Goal: Task Accomplishment & Management: Complete application form

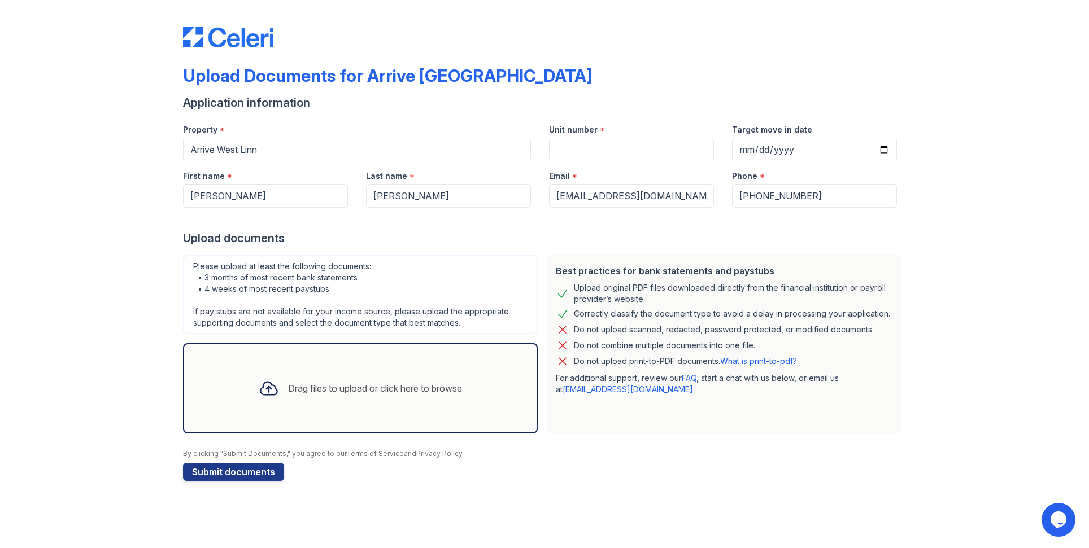
click at [358, 392] on div "Drag files to upload or click here to browse" at bounding box center [375, 389] width 174 height 14
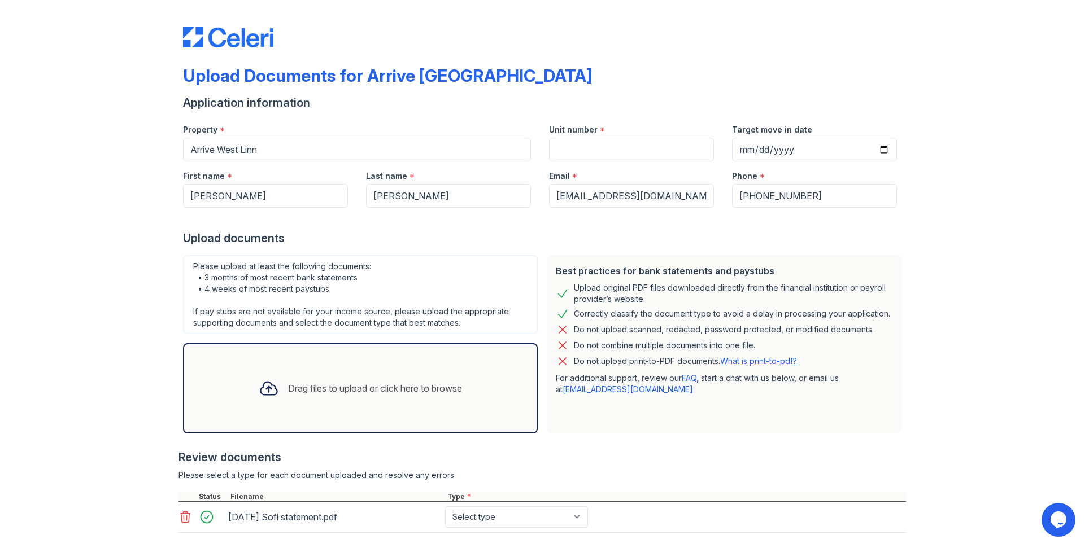
scroll to position [62, 0]
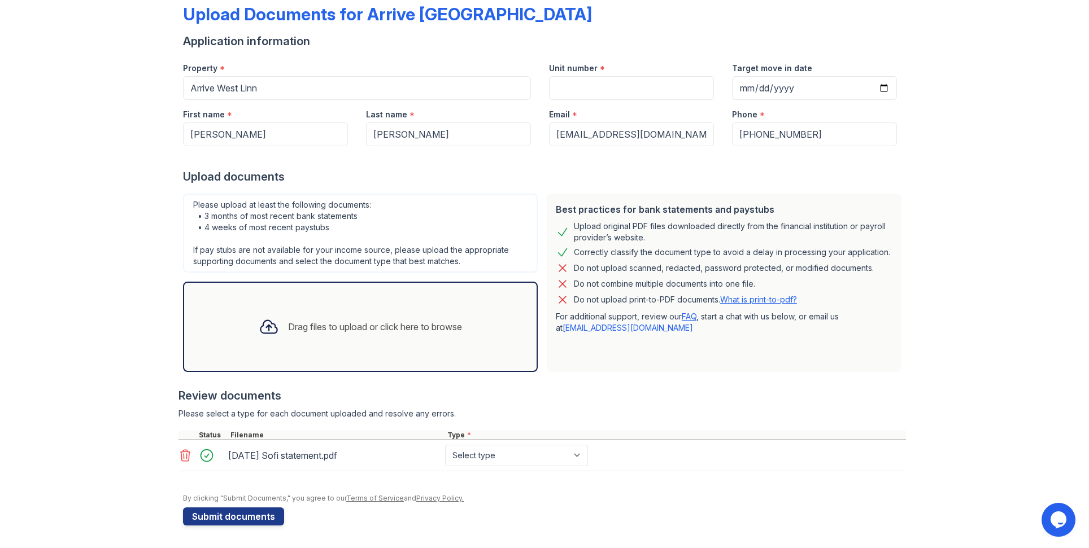
click at [337, 339] on div "Drag files to upload or click here to browse" at bounding box center [360, 327] width 221 height 38
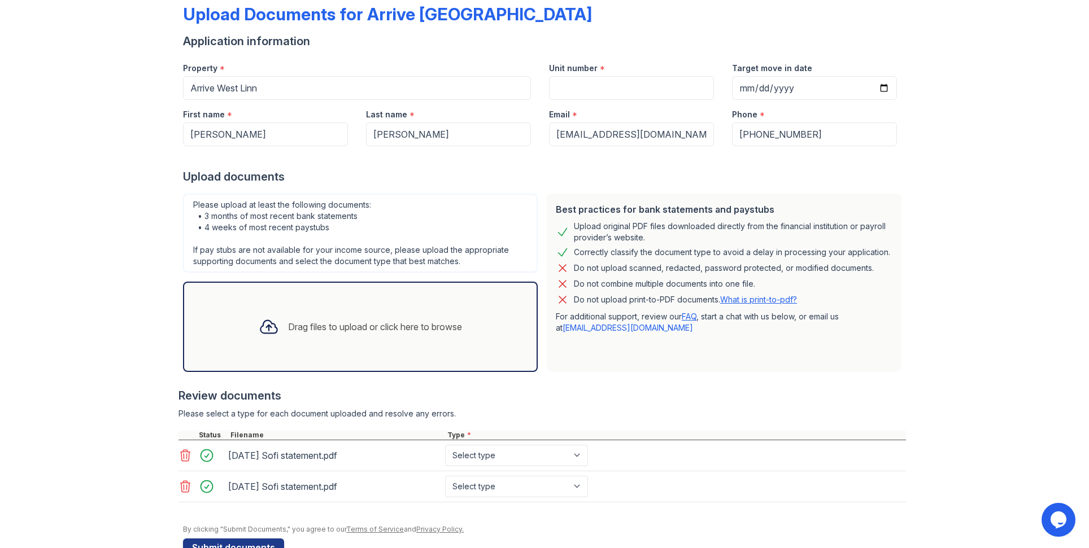
click at [352, 328] on div "Drag files to upload or click here to browse" at bounding box center [375, 327] width 174 height 14
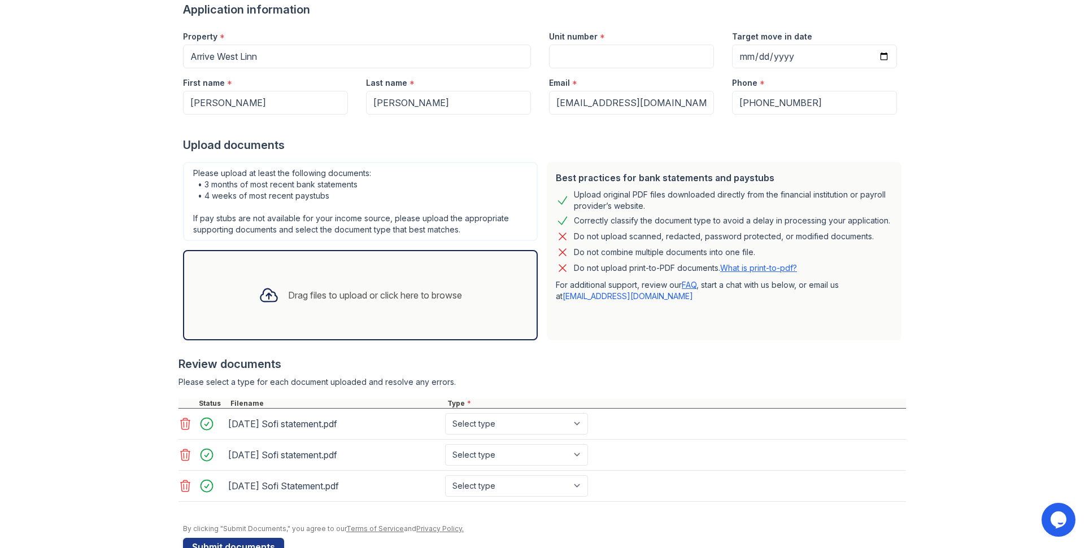
scroll to position [124, 0]
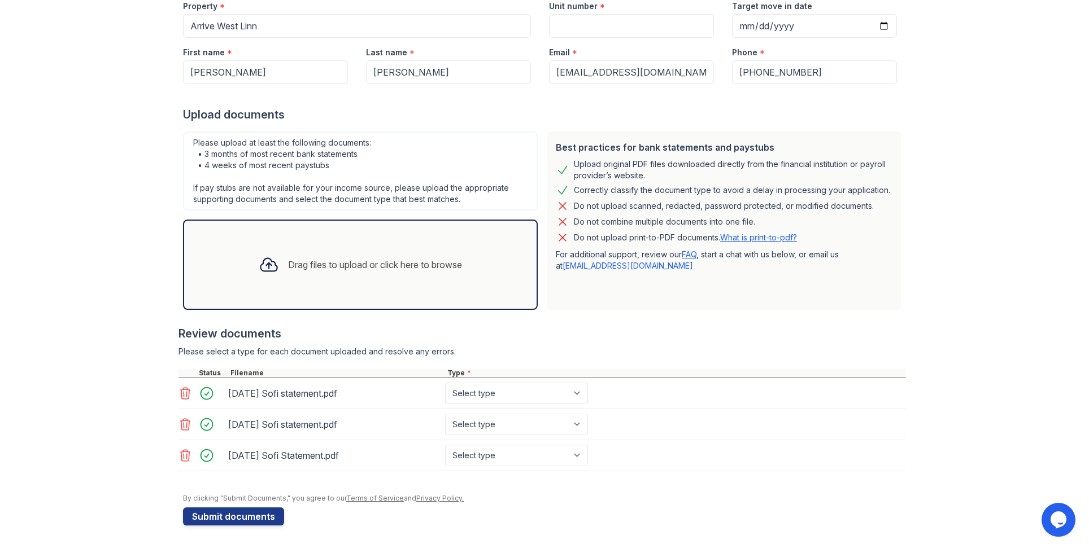
click at [250, 514] on button "Submit documents" at bounding box center [233, 517] width 101 height 18
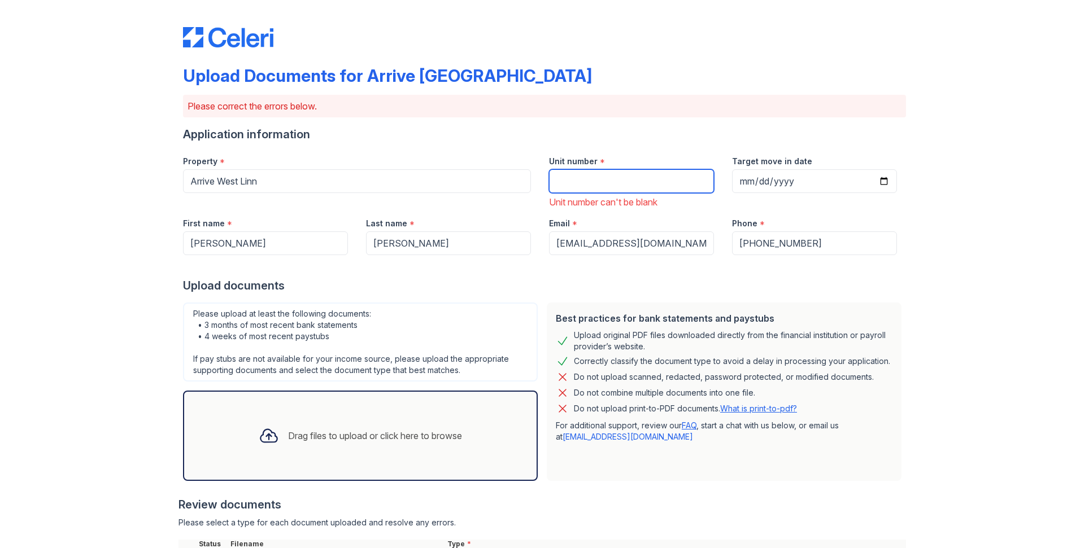
click at [570, 181] on input "Unit number" at bounding box center [631, 181] width 165 height 24
type input "F59"
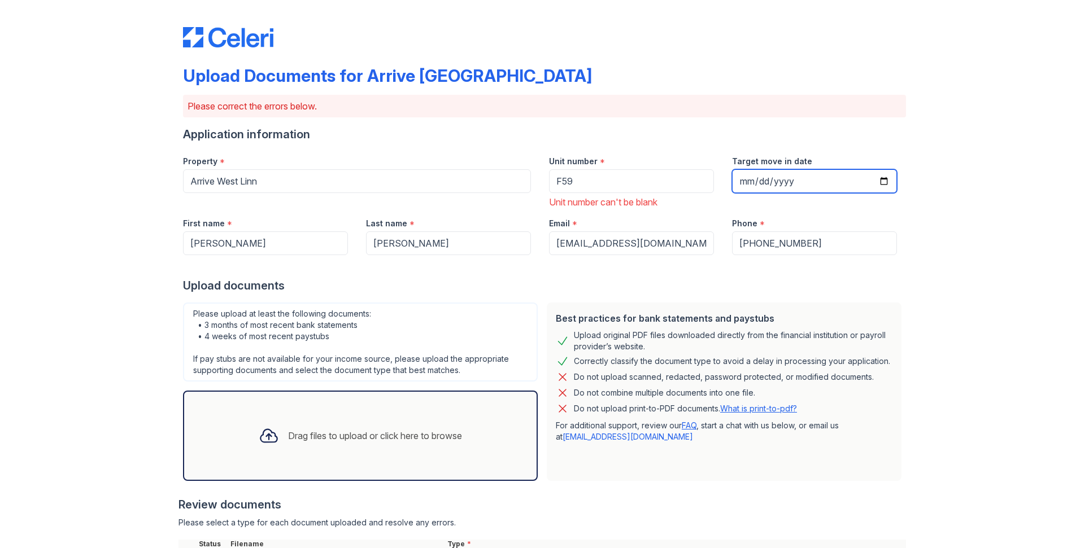
click at [787, 182] on input "Target move in date" at bounding box center [814, 181] width 165 height 24
click at [746, 181] on input "Target move in date" at bounding box center [814, 181] width 165 height 24
type input "[DATE]"
click at [924, 287] on div "Upload Documents for Arrive [GEOGRAPHIC_DATA] Please correct the errors below. …" at bounding box center [544, 377] width 1052 height 755
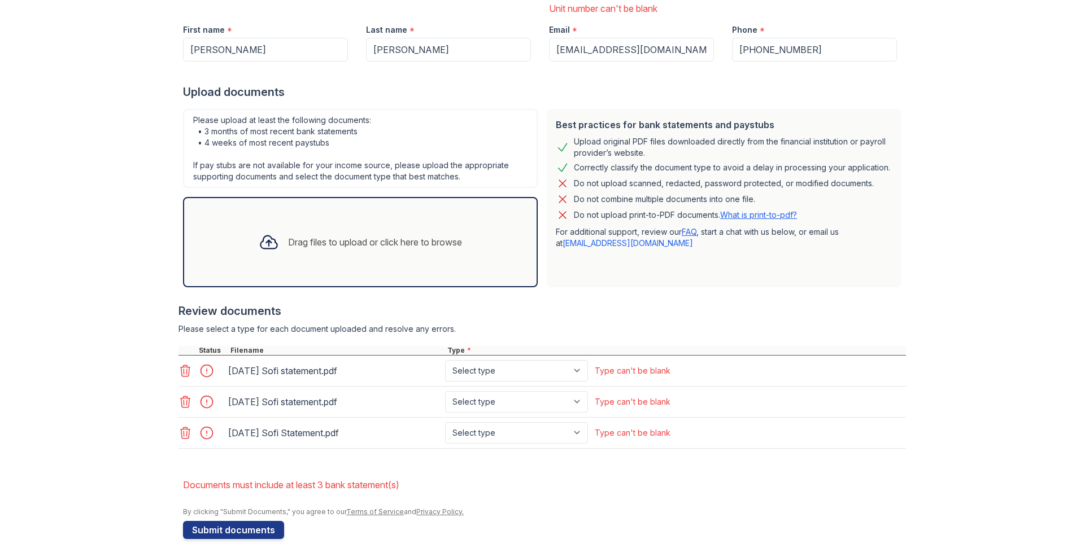
scroll to position [207, 0]
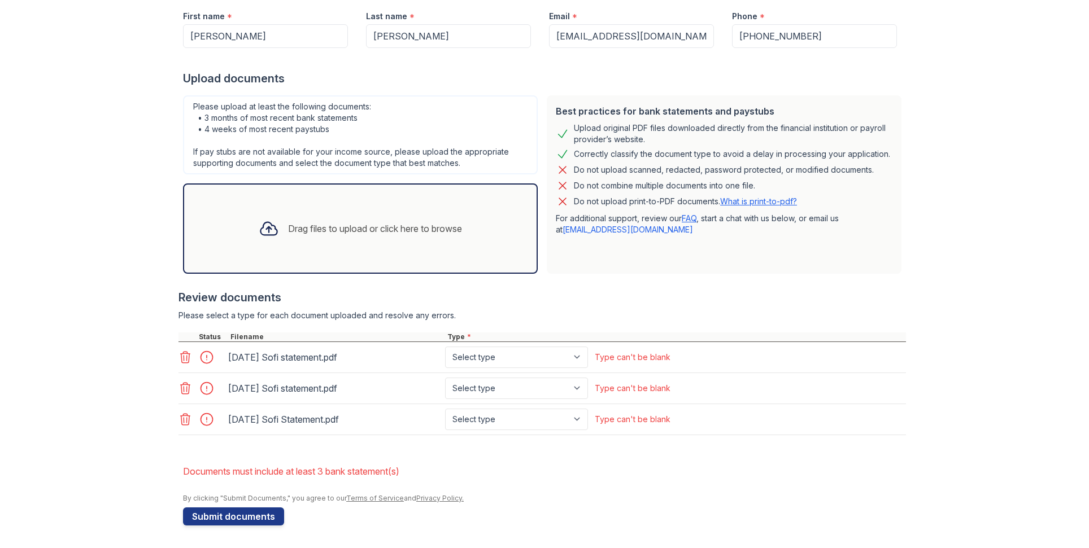
click at [292, 232] on div "Drag files to upload or click here to browse" at bounding box center [375, 229] width 174 height 14
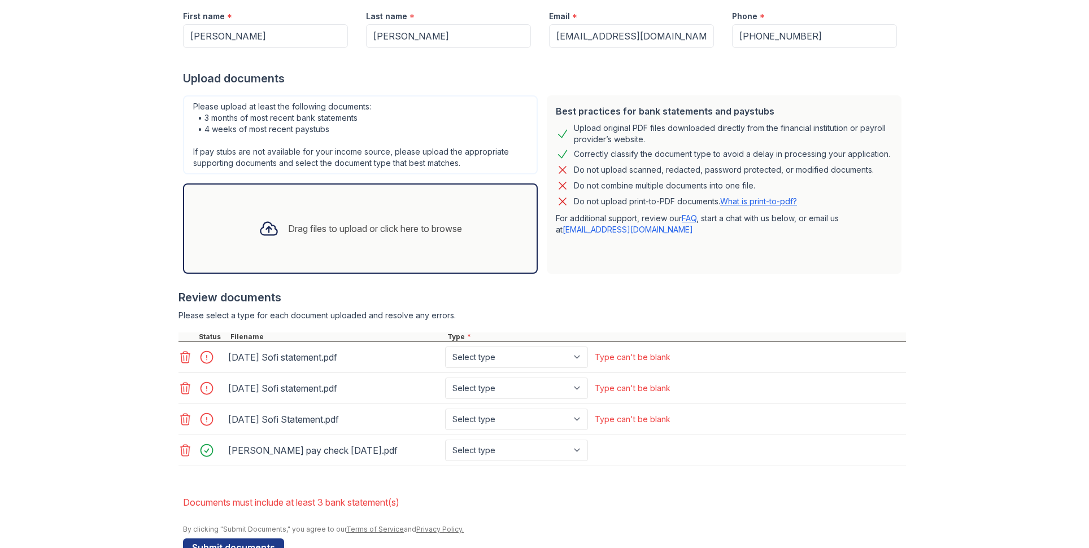
click at [187, 451] on icon at bounding box center [185, 451] width 14 height 14
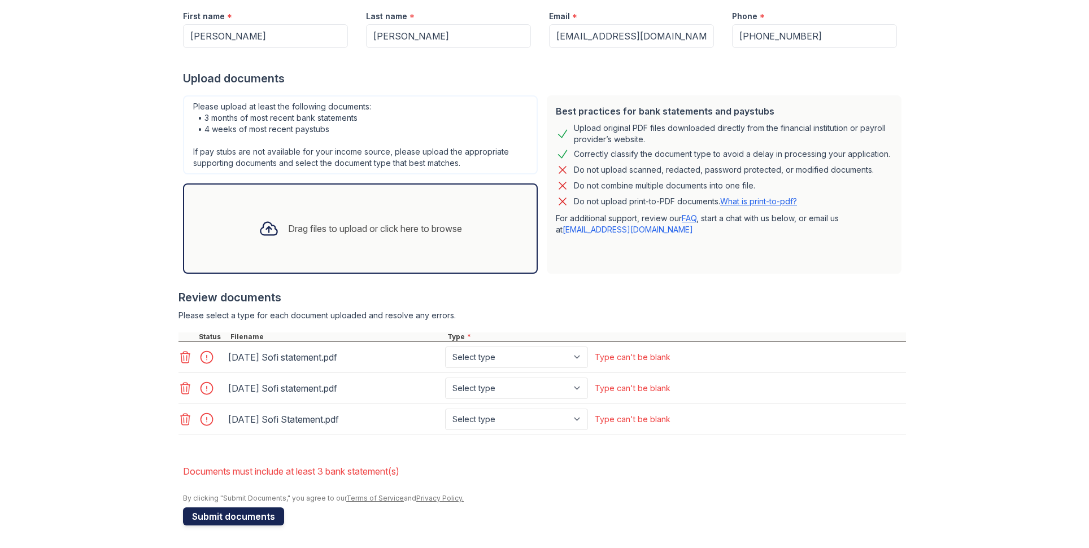
click at [235, 523] on button "Submit documents" at bounding box center [233, 517] width 101 height 18
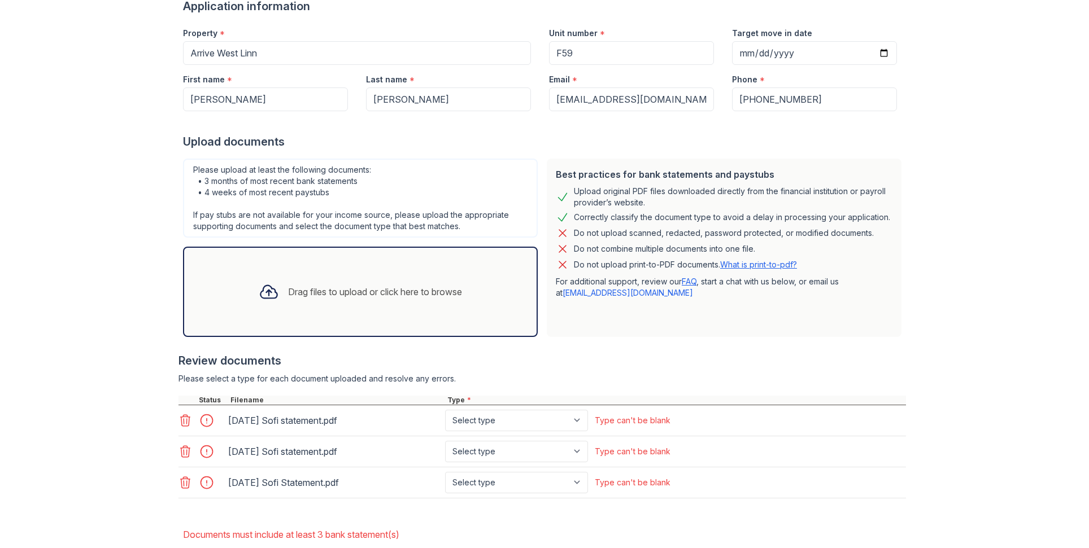
scroll to position [191, 0]
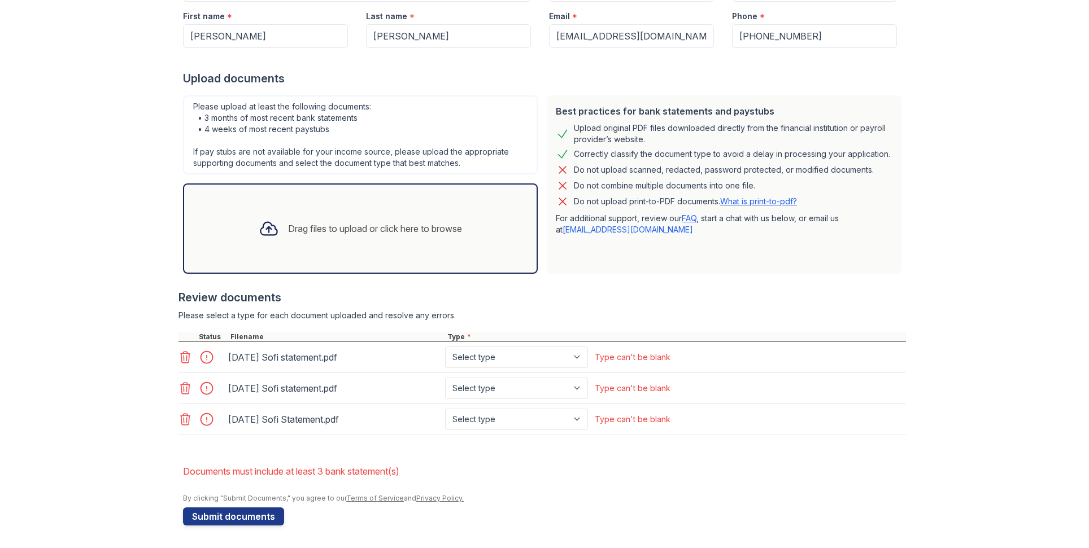
click at [508, 353] on select "Select type Paystub Bank Statement Offer Letter Tax Documents Benefit Award Let…" at bounding box center [516, 357] width 143 height 21
select select "bank_statement"
click option "Bank Statement" at bounding box center [0, 0] width 0 height 0
select select "bank_statement"
click option "Bank Statement" at bounding box center [0, 0] width 0 height 0
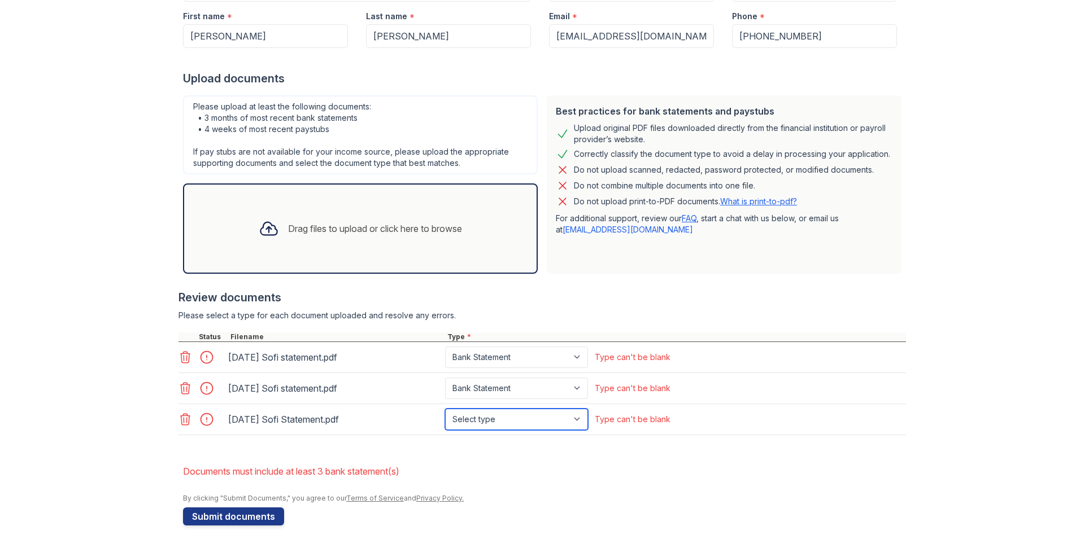
select select "bank_statement"
click option "Bank Statement" at bounding box center [0, 0] width 0 height 0
click at [233, 518] on button "Submit documents" at bounding box center [233, 517] width 101 height 18
